Goal: Information Seeking & Learning: Learn about a topic

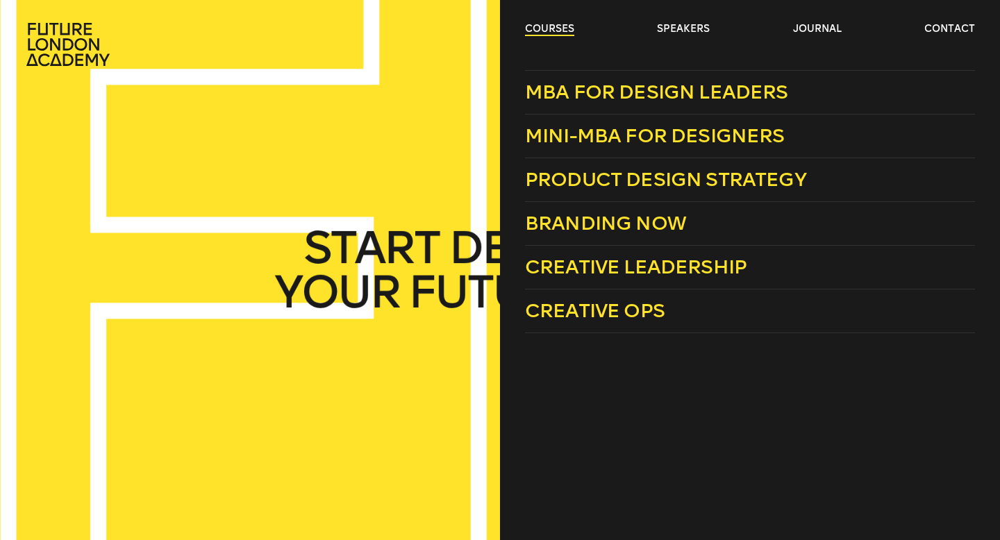
click at [539, 28] on link "courses" at bounding box center [549, 29] width 49 height 14
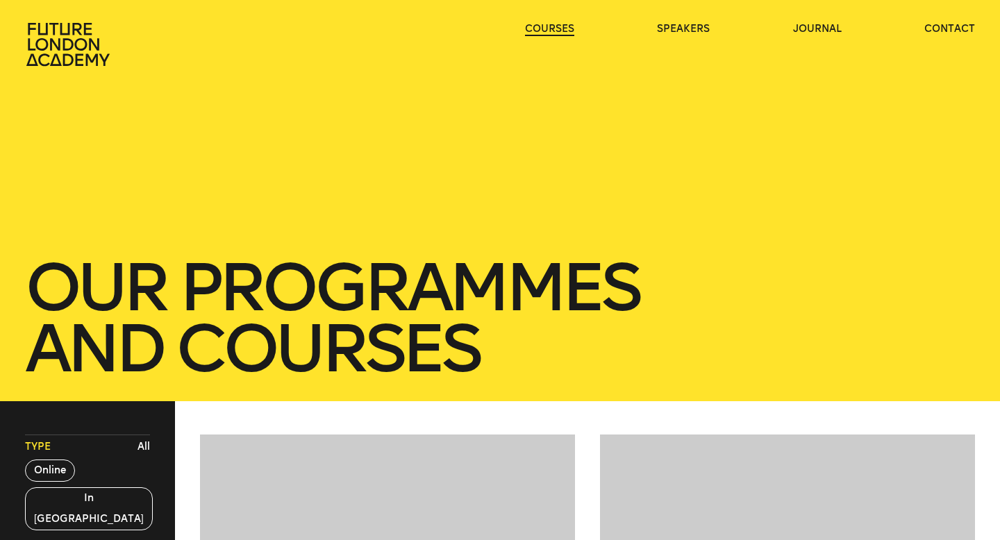
click at [539, 28] on link "courses" at bounding box center [549, 29] width 49 height 14
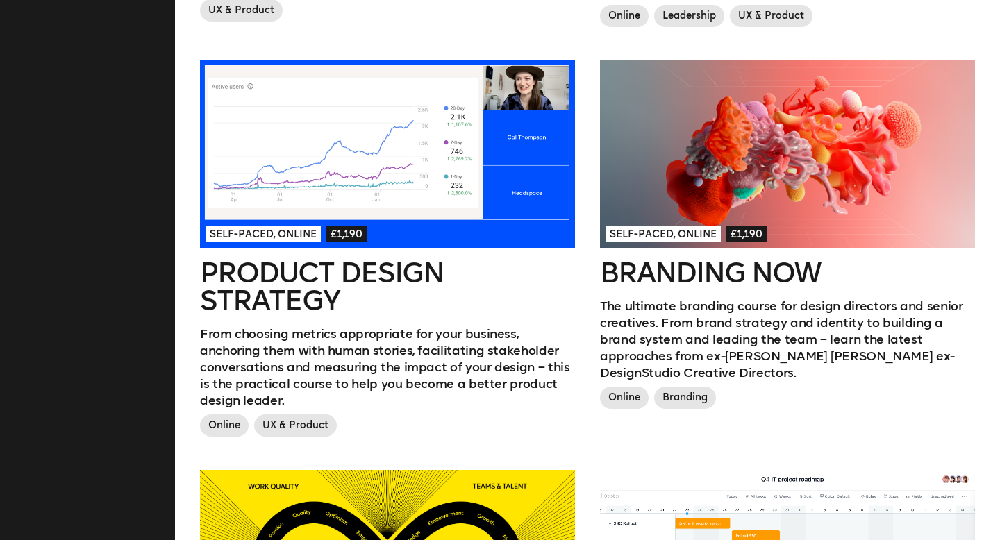
scroll to position [742, 0]
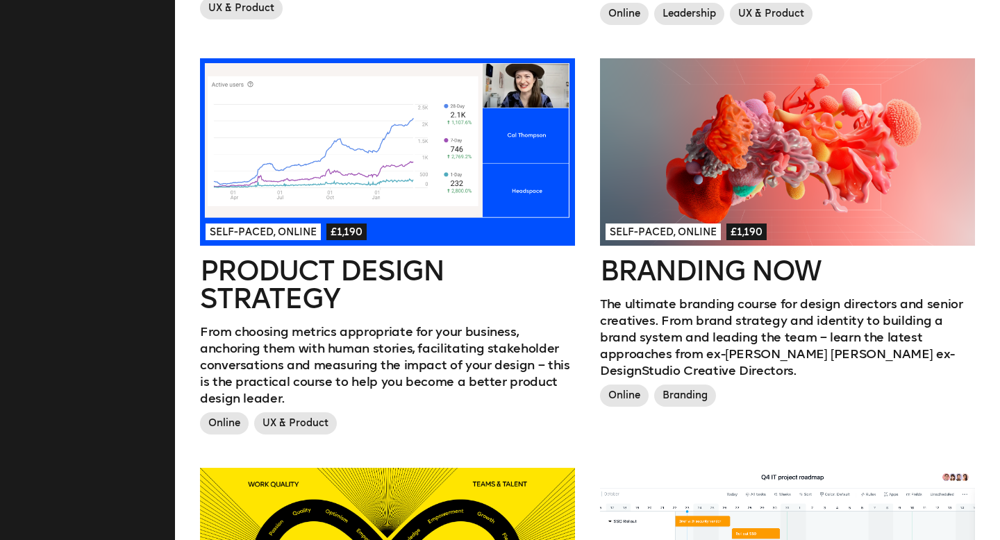
click at [408, 271] on h2 "Product Design Strategy" at bounding box center [387, 285] width 375 height 56
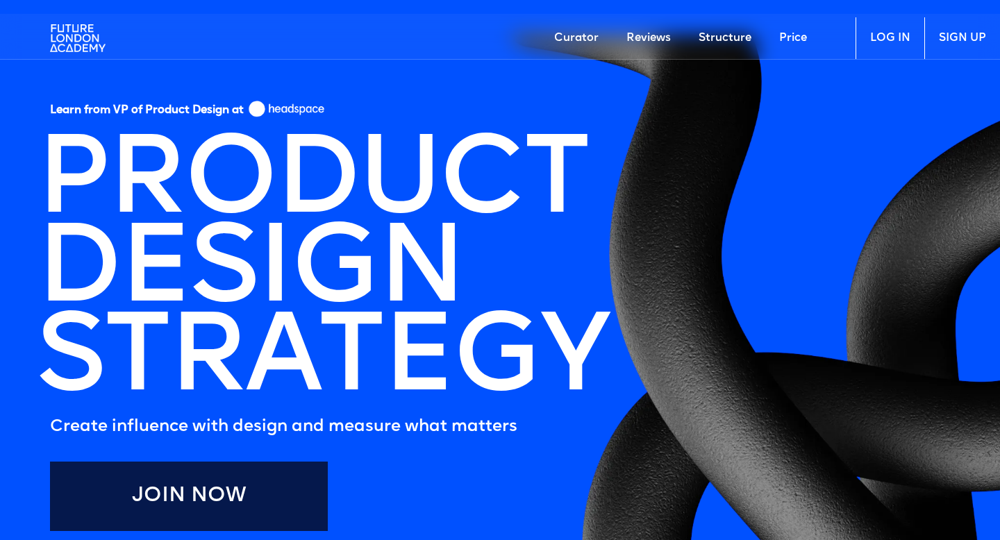
scroll to position [110, 0]
